Goal: Information Seeking & Learning: Learn about a topic

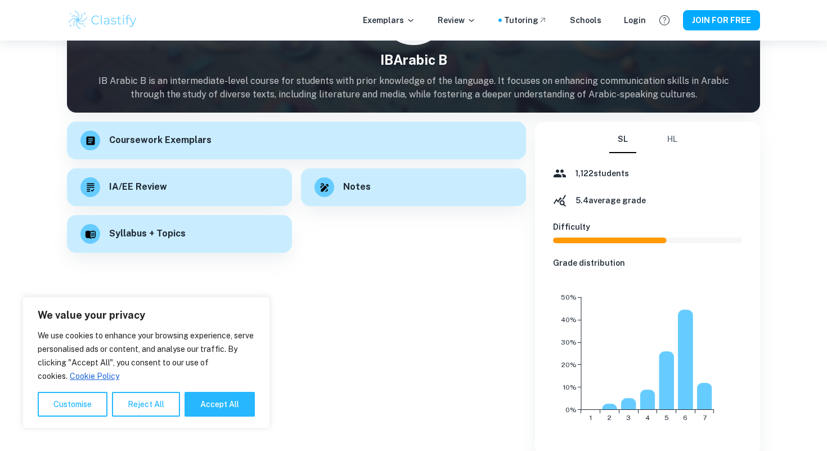
scroll to position [93, 0]
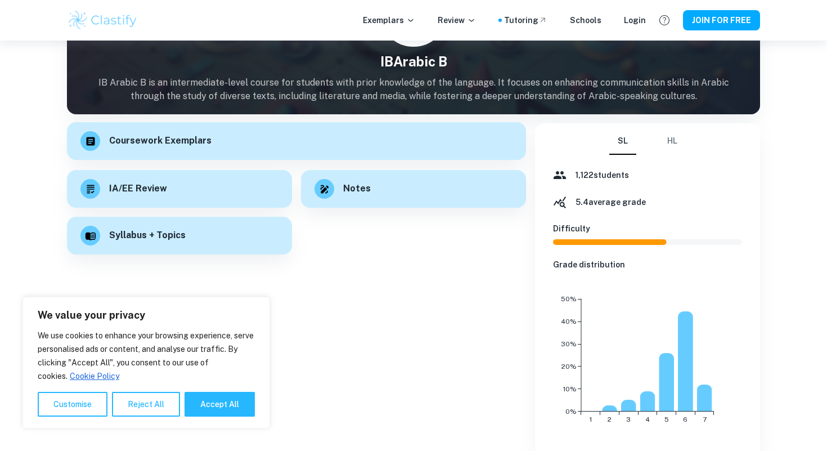
click at [160, 140] on h6 "Coursework Exemplars" at bounding box center [160, 141] width 102 height 14
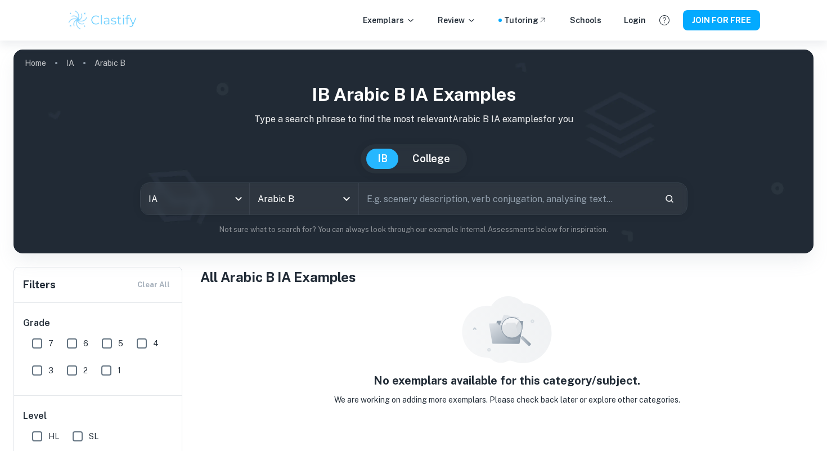
scroll to position [41, 0]
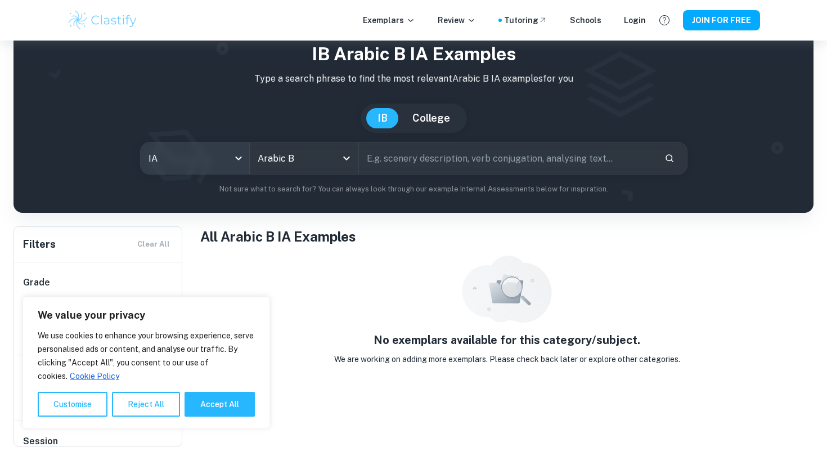
click at [239, 159] on body "We value your privacy We use cookies to enhance your browsing experience, serve…" at bounding box center [413, 225] width 827 height 451
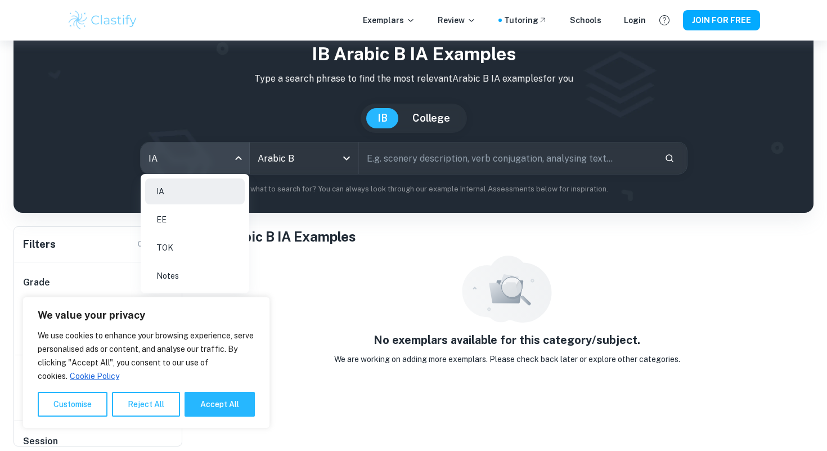
click at [82, 119] on div at bounding box center [413, 225] width 827 height 451
